Goal: Task Accomplishment & Management: Use online tool/utility

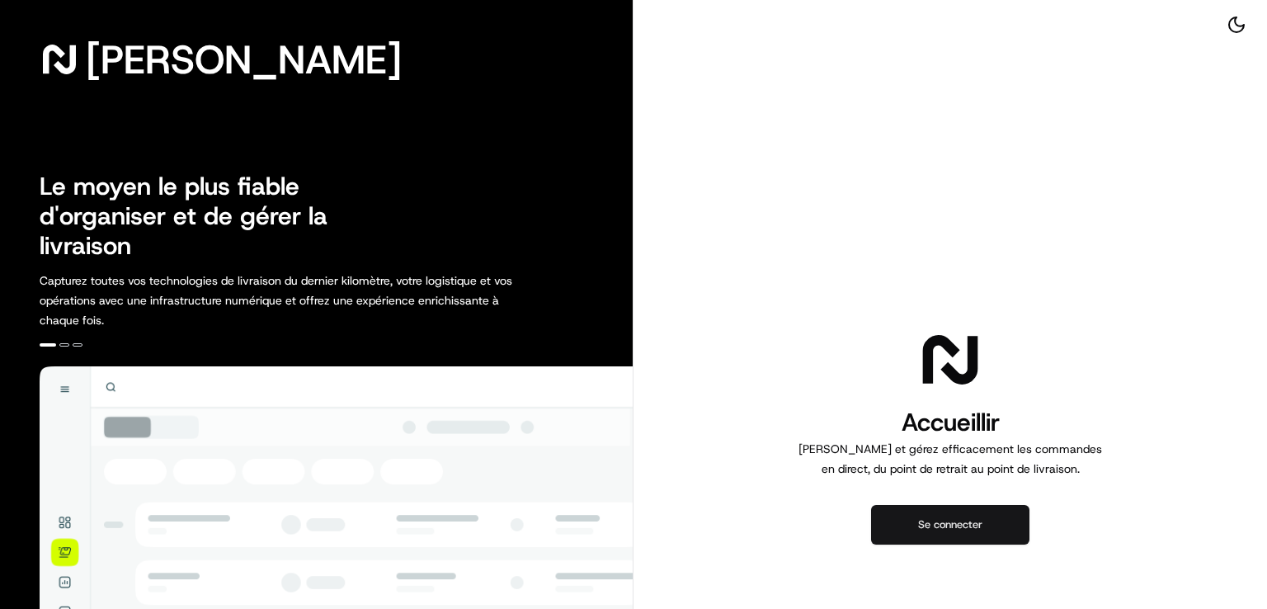
click at [937, 535] on button "Se connecter" at bounding box center [950, 525] width 158 height 40
